Goal: Transaction & Acquisition: Purchase product/service

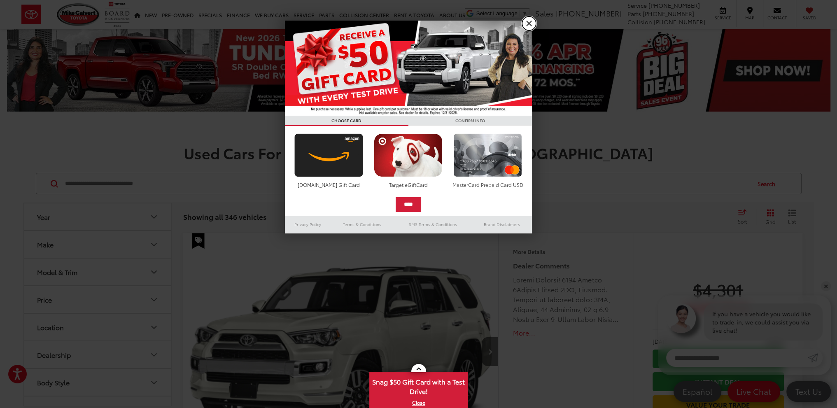
click at [527, 21] on link "X" at bounding box center [529, 23] width 14 height 14
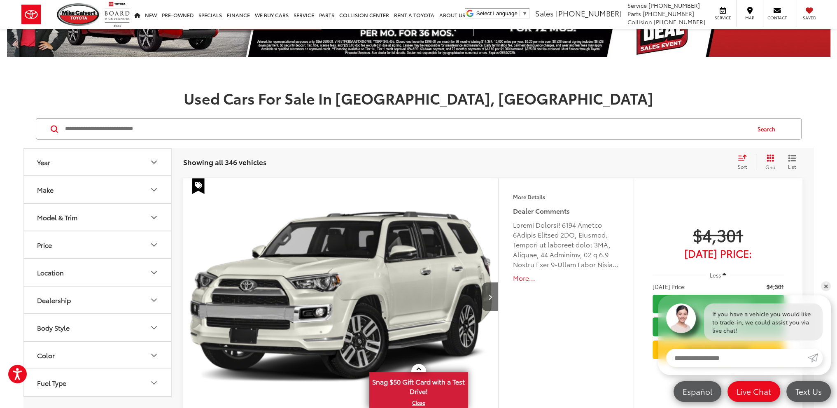
scroll to position [41, 0]
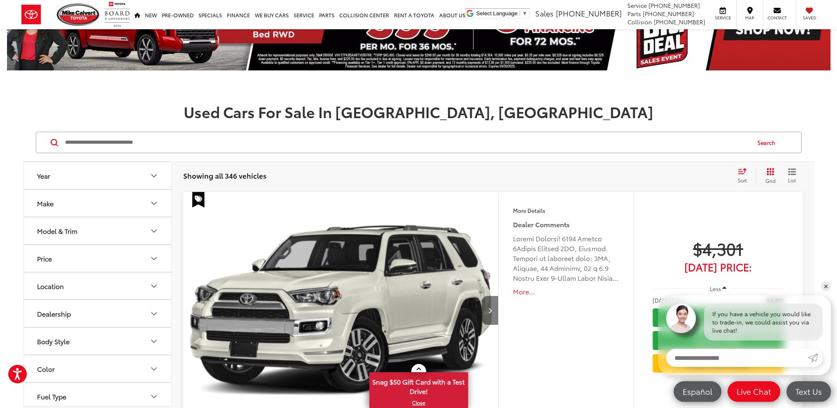
click at [494, 310] on button "Next image" at bounding box center [490, 310] width 16 height 29
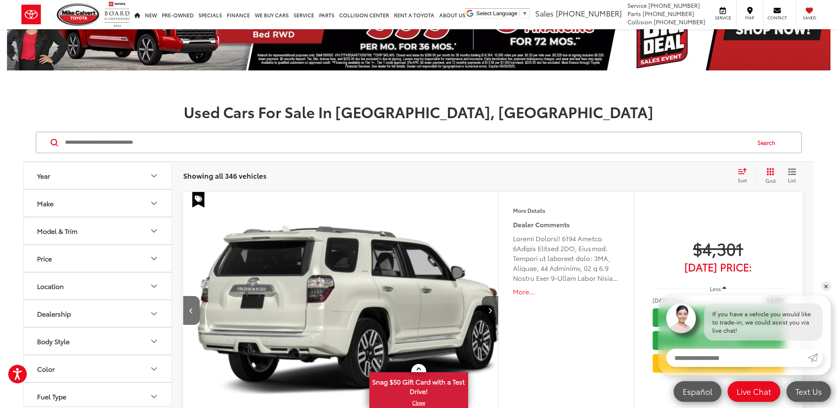
scroll to position [0, 316]
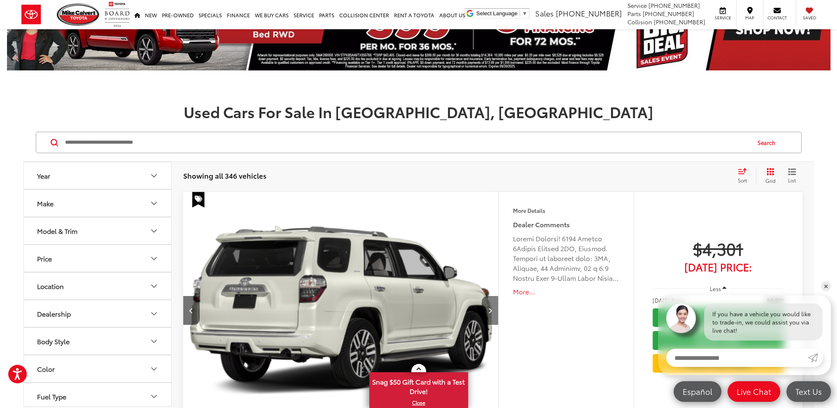
click at [492, 311] on button "Next image" at bounding box center [490, 310] width 16 height 29
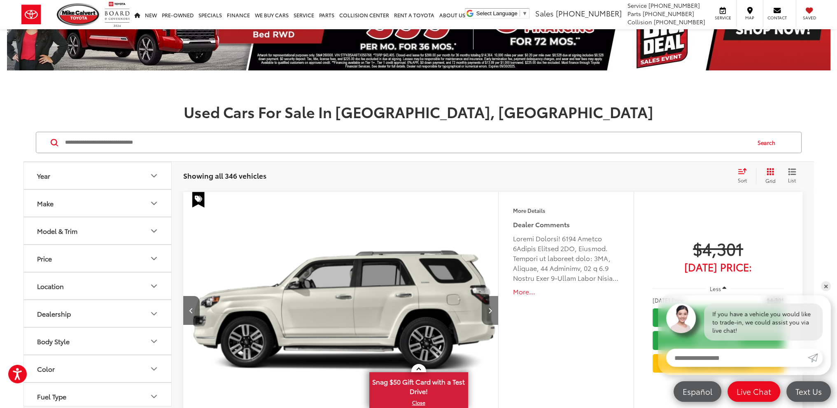
scroll to position [0, 634]
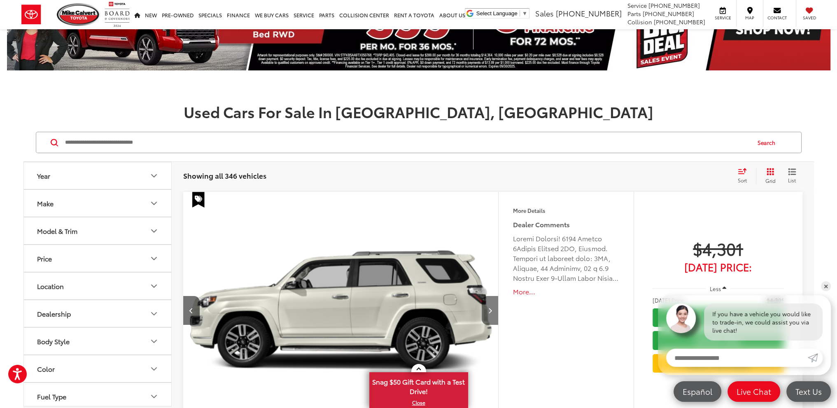
click at [491, 311] on icon "Next image" at bounding box center [491, 311] width 4 height 6
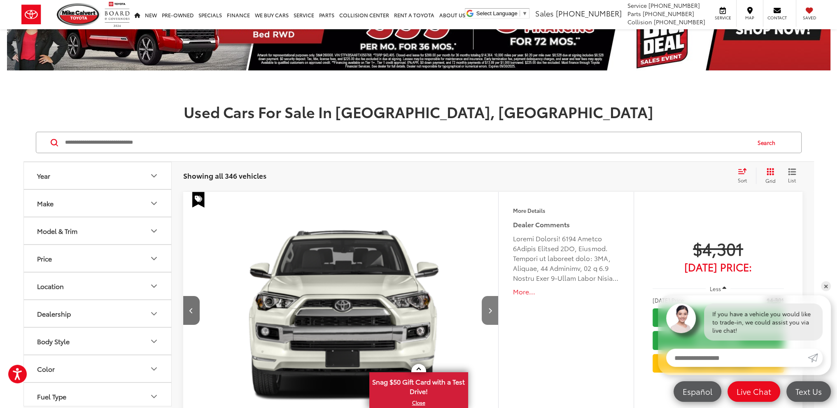
scroll to position [0, 950]
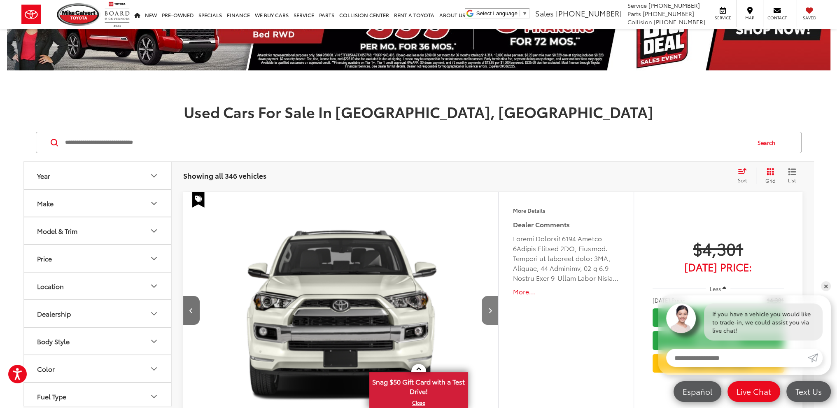
click at [491, 312] on icon "Next image" at bounding box center [491, 311] width 4 height 6
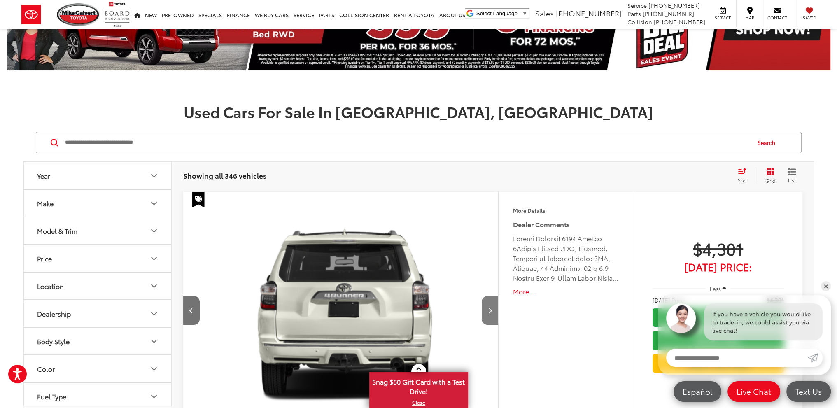
scroll to position [0, 1267]
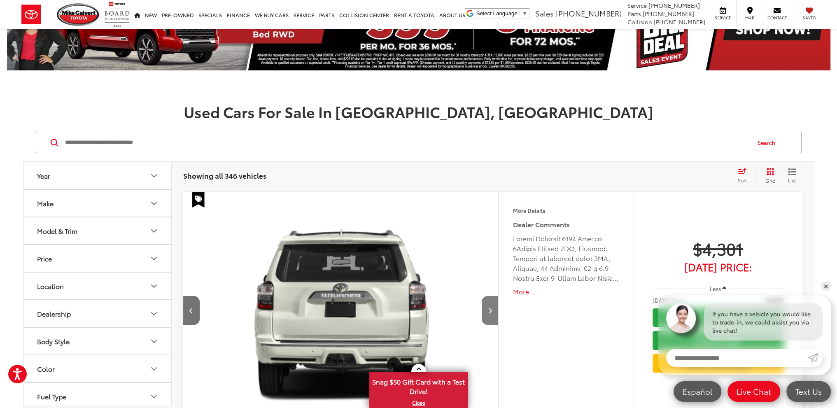
click at [490, 306] on button "Next image" at bounding box center [490, 310] width 16 height 29
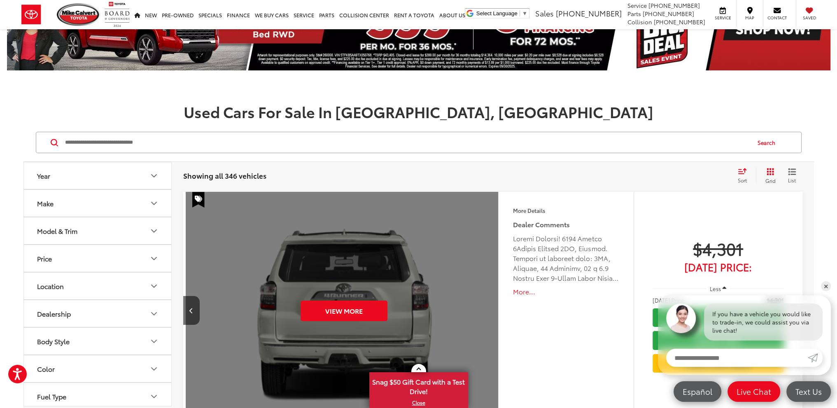
scroll to position [0, 1583]
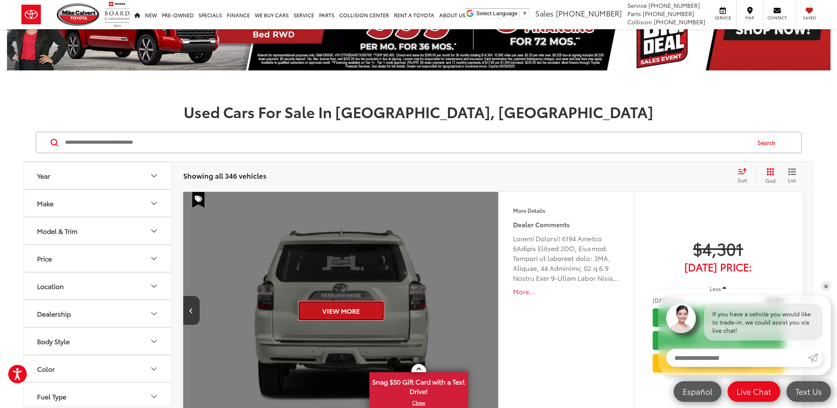
click at [333, 304] on button "View More" at bounding box center [341, 311] width 87 height 21
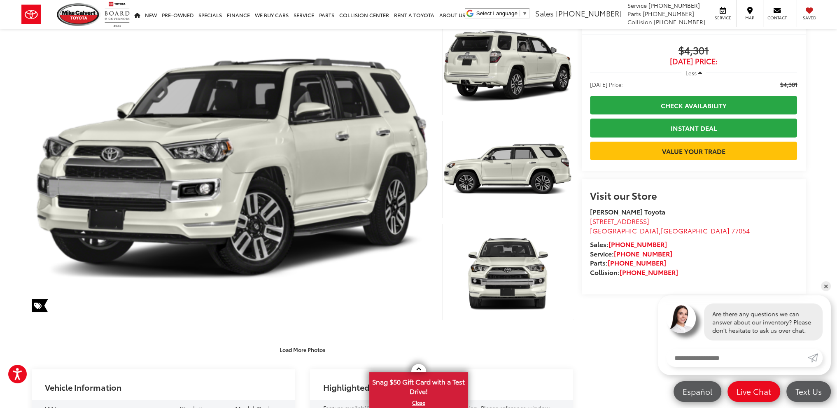
scroll to position [41, 0]
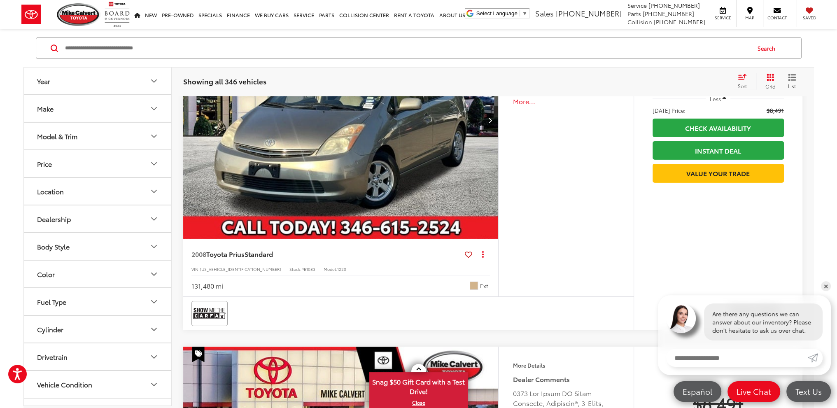
scroll to position [3585, 0]
